Goal: Task Accomplishment & Management: Manage account settings

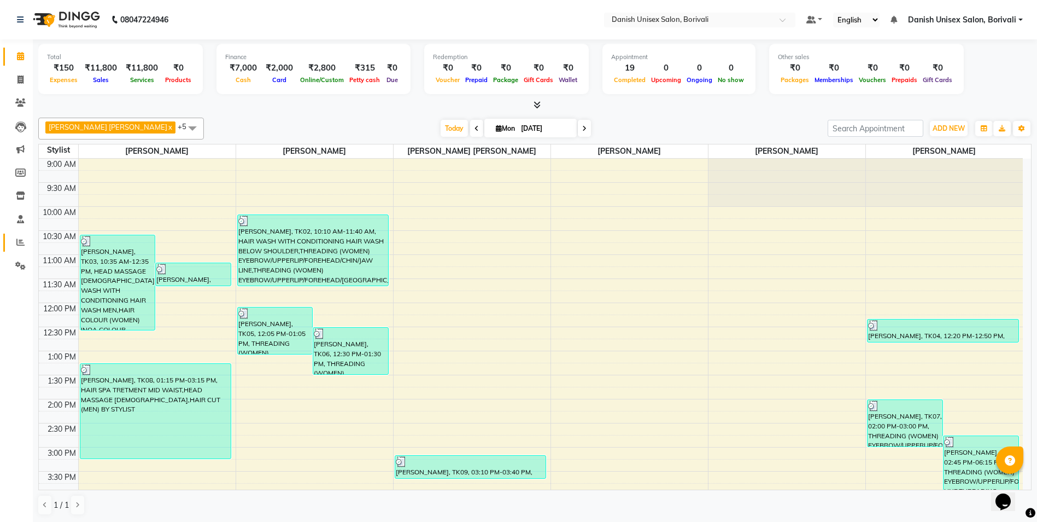
click at [20, 236] on link "Reports" at bounding box center [16, 242] width 26 height 18
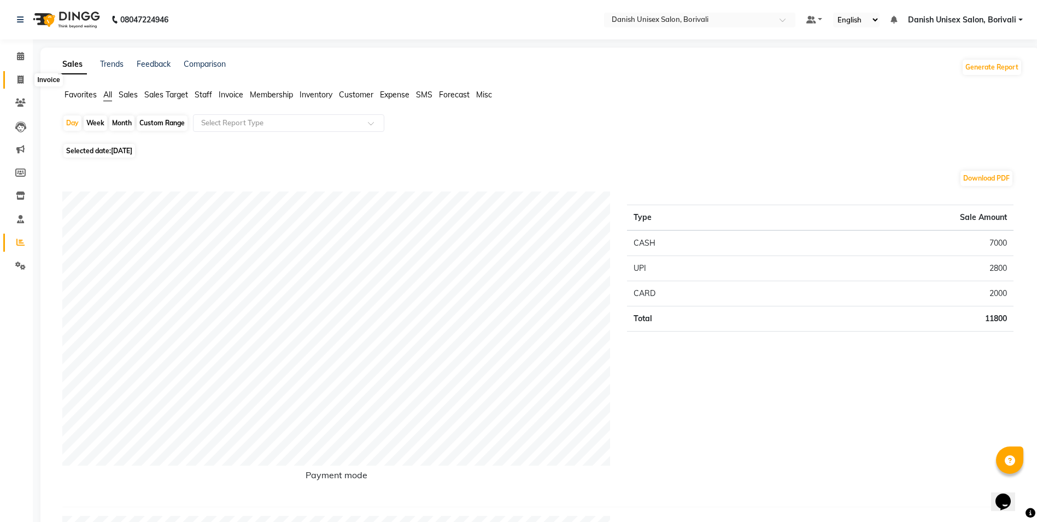
click at [15, 77] on span at bounding box center [20, 80] width 19 height 13
select select "7068"
select select "service"
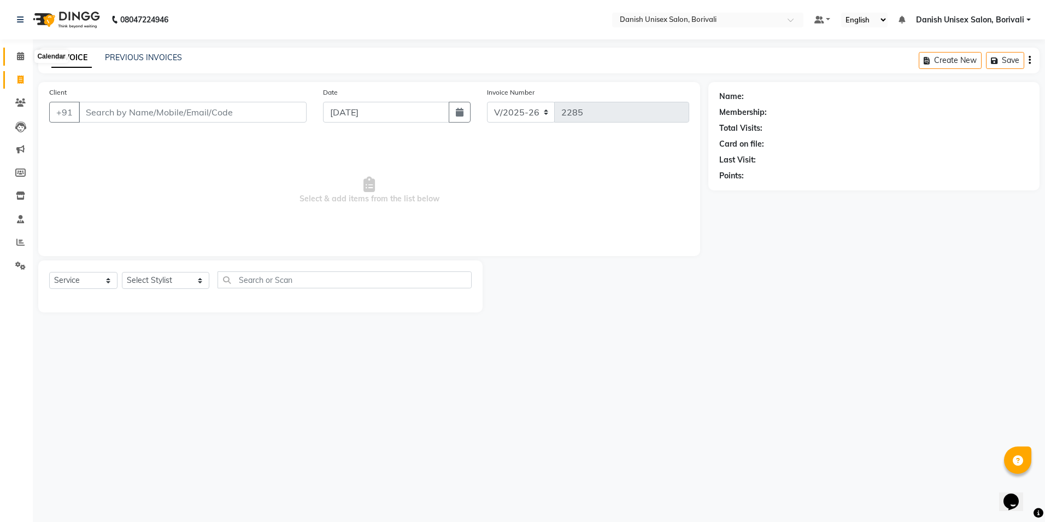
click at [18, 53] on icon at bounding box center [20, 56] width 7 height 8
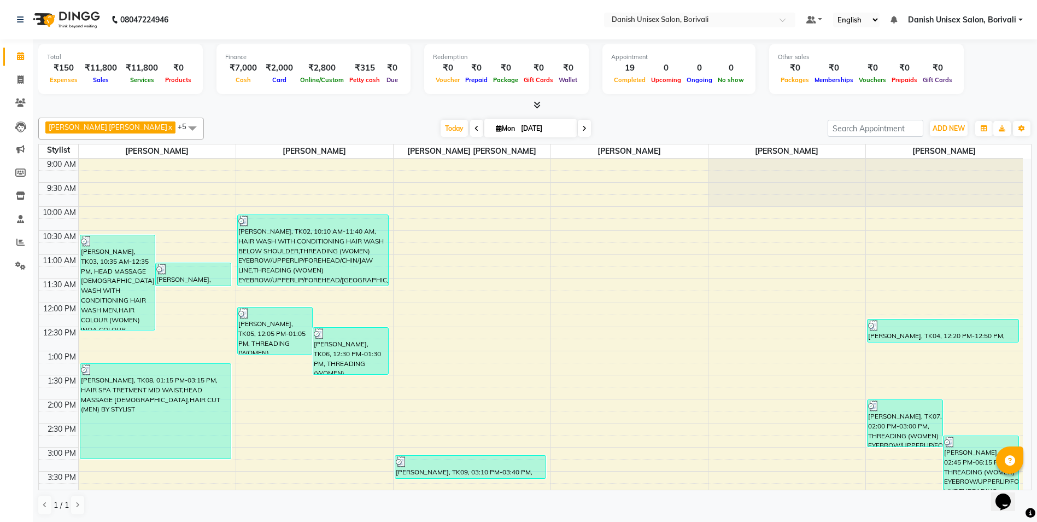
click at [1018, 18] on link "Danish Unisex Salon, Borivali" at bounding box center [965, 19] width 115 height 11
click at [961, 72] on link "Sign out" at bounding box center [967, 75] width 100 height 17
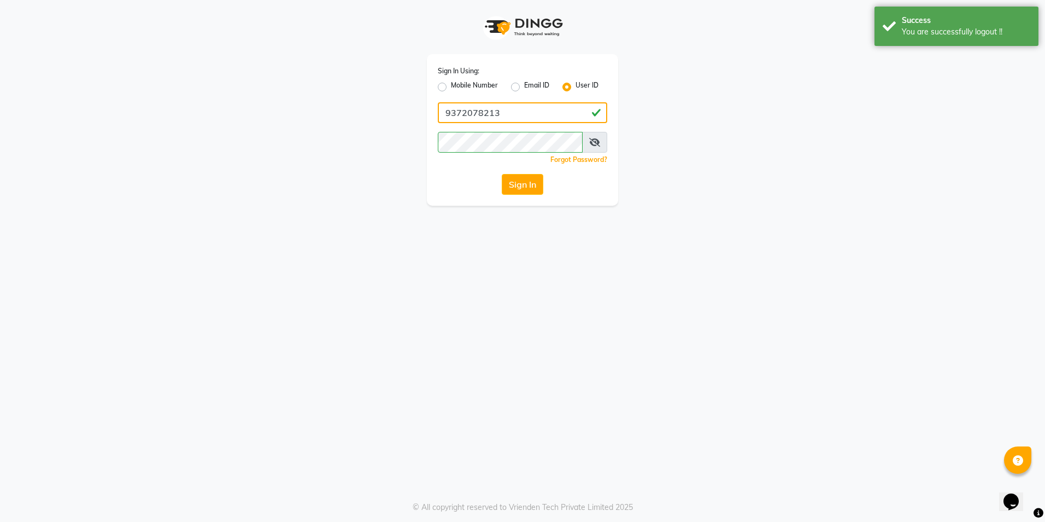
drag, startPoint x: 555, startPoint y: 106, endPoint x: 539, endPoint y: 117, distance: 19.7
click at [555, 106] on input "9372078213" at bounding box center [523, 112] width 170 height 21
type input "[PERSON_NAME]"
click at [509, 181] on button "Sign In" at bounding box center [523, 184] width 42 height 21
